Goal: Information Seeking & Learning: Learn about a topic

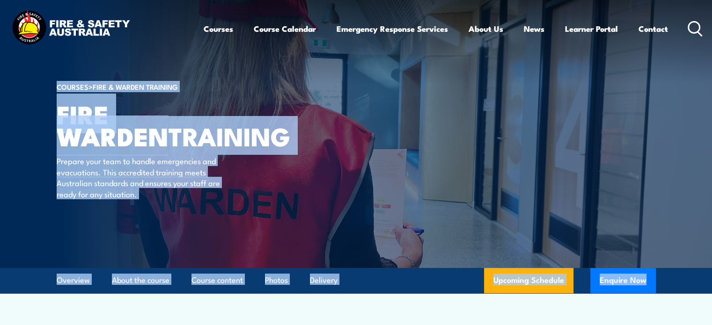
drag, startPoint x: 712, startPoint y: 321, endPoint x: 683, endPoint y: 234, distance: 91.5
click at [519, 238] on article "COURSES > Fire & Warden Training Fire Warden TRAINING Prepare your team to hand…" at bounding box center [356, 134] width 599 height 268
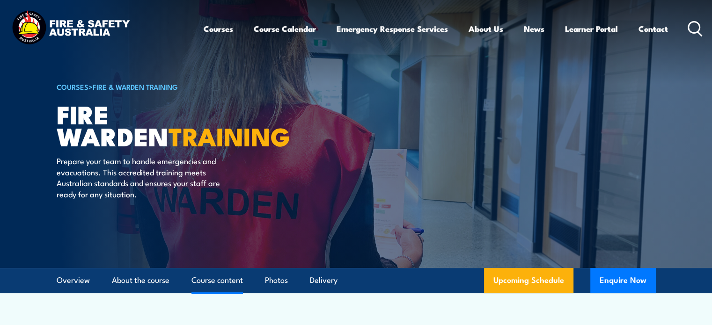
click at [219, 280] on link "Course content" at bounding box center [216, 280] width 51 height 25
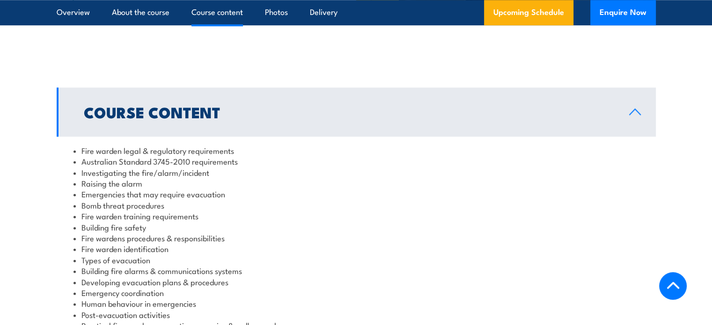
scroll to position [927, 0]
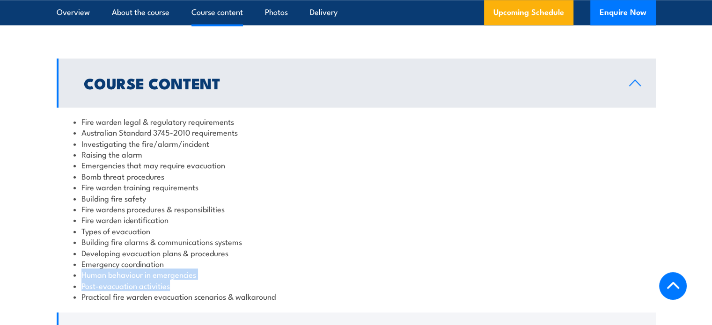
drag, startPoint x: 554, startPoint y: 290, endPoint x: 631, endPoint y: 264, distance: 80.7
click at [631, 264] on ul "Fire warden legal & regulatory requirements Australian Standard 3745-2010 requi…" at bounding box center [356, 209] width 566 height 186
click at [705, 306] on section "Course Content Fire warden legal & regulatory requirements Australian Standard …" at bounding box center [356, 236] width 712 height 354
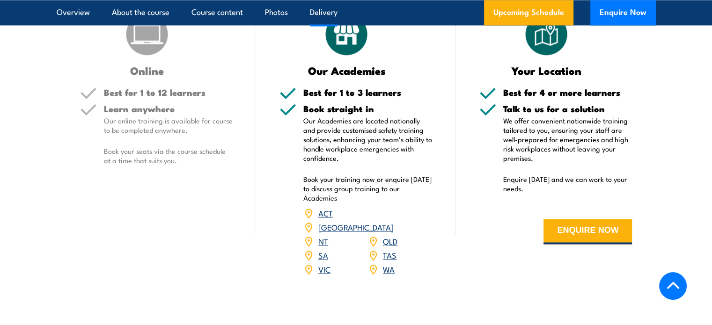
scroll to position [1507, 0]
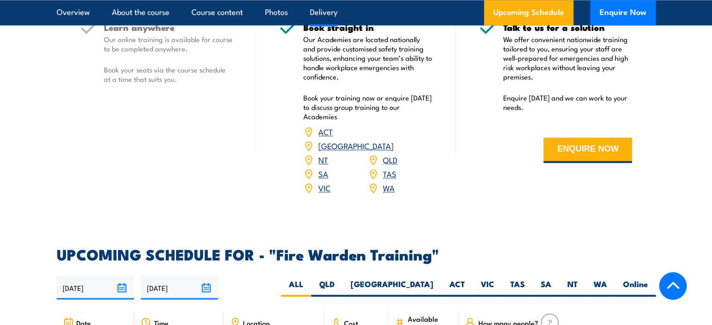
click at [388, 182] on link "WA" at bounding box center [389, 187] width 12 height 11
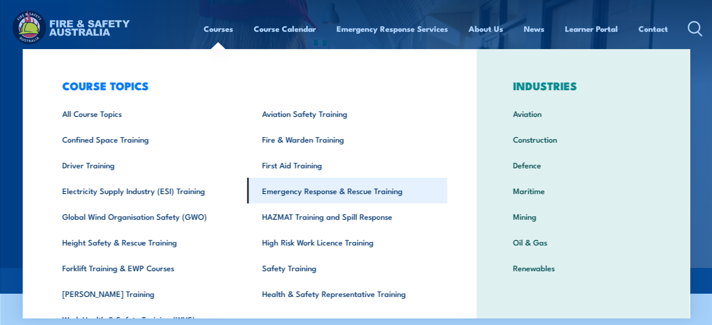
click at [365, 188] on link "Emergency Response & Rescue Training" at bounding box center [347, 191] width 200 height 26
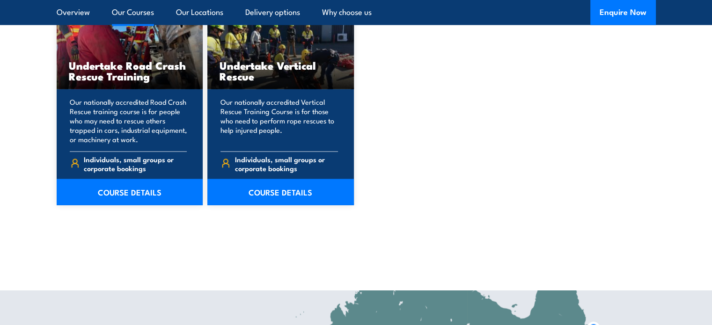
scroll to position [1995, 0]
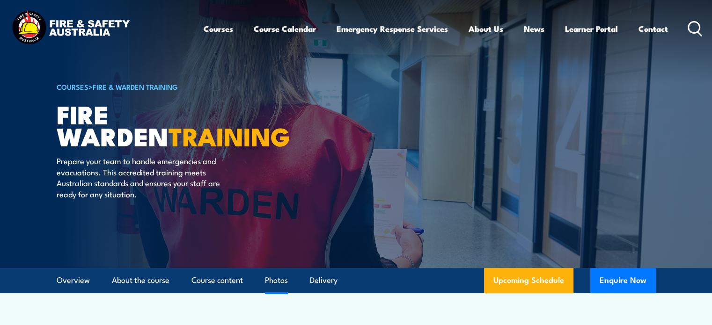
click at [282, 283] on link "Photos" at bounding box center [276, 280] width 23 height 25
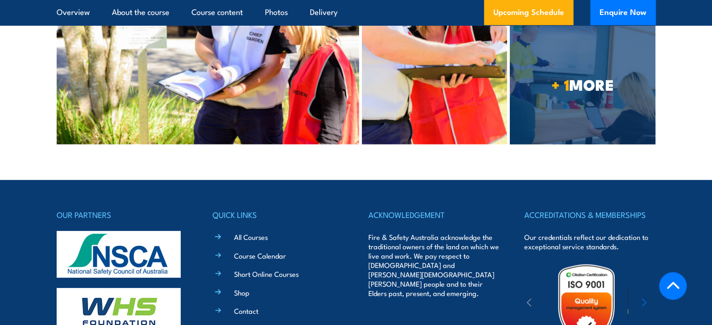
scroll to position [2829, 0]
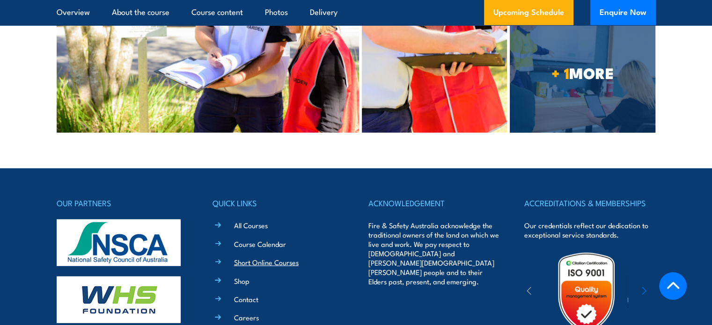
click at [277, 257] on link "Short Online Courses" at bounding box center [266, 262] width 65 height 10
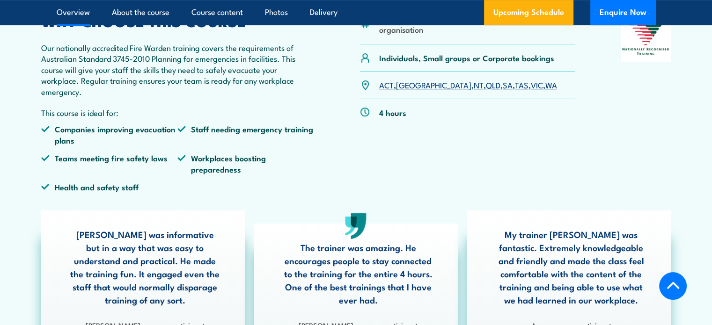
scroll to position [335, 0]
